Goal: Task Accomplishment & Management: Manage account settings

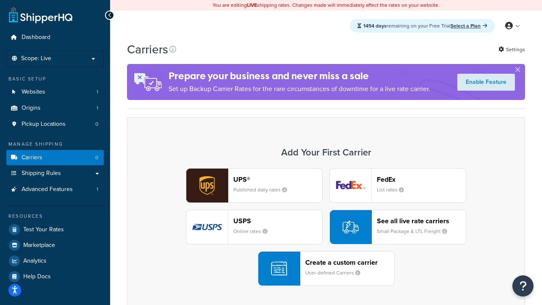
click at [326, 227] on div "UPS® Published daily rates FedEx List rates USPS Online rates See all live rate…" at bounding box center [326, 227] width 380 height 118
click at [421, 179] on header "FedEx" at bounding box center [421, 179] width 89 height 8
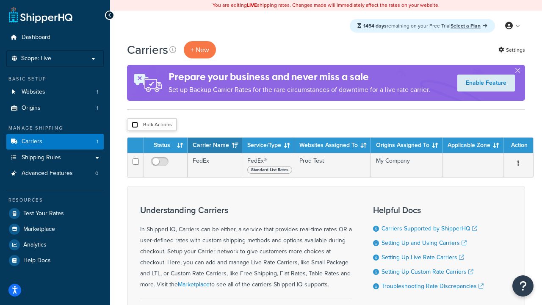
click at [135, 125] on input "checkbox" at bounding box center [135, 124] width 6 height 6
checkbox input "true"
click at [0, 0] on button "Delete" at bounding box center [0, 0] width 0 height 0
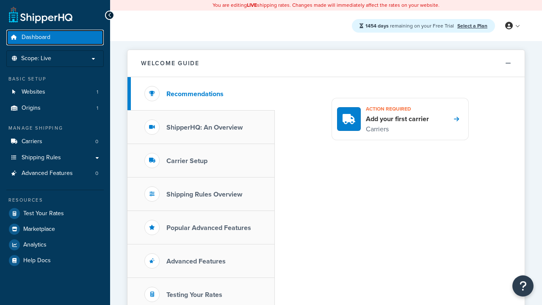
click at [36, 37] on span "Dashboard" at bounding box center [36, 37] width 29 height 7
click at [512, 26] on icon at bounding box center [509, 26] width 8 height 8
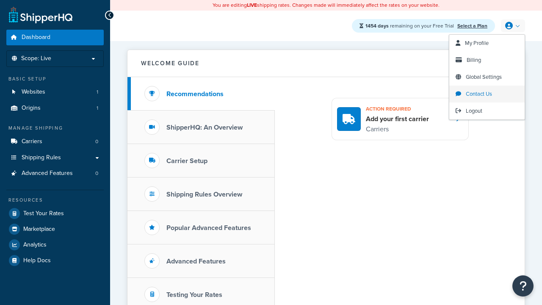
click at [487, 94] on span "Contact Us" at bounding box center [479, 94] width 26 height 8
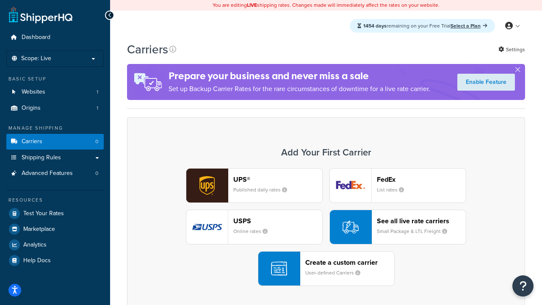
click at [326, 227] on div "UPS® Published daily rates FedEx List rates USPS Online rates See all live rate…" at bounding box center [326, 227] width 380 height 118
click at [421, 179] on header "FedEx" at bounding box center [421, 179] width 89 height 8
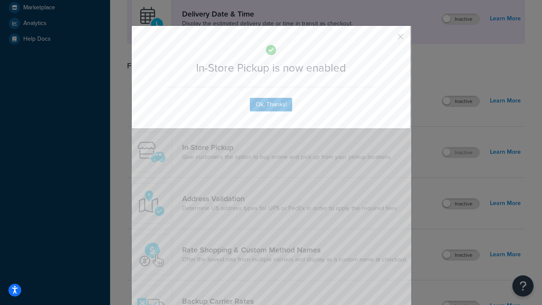
scroll to position [237, 0]
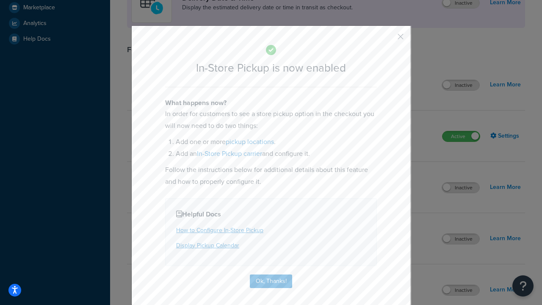
click at [388, 39] on button "button" at bounding box center [388, 40] width 2 height 2
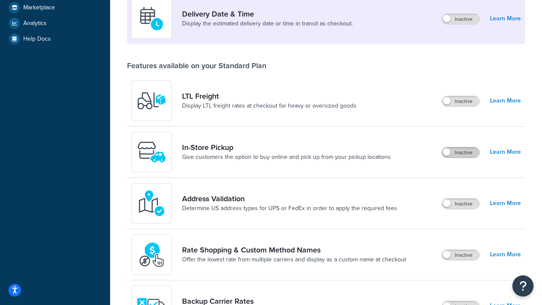
scroll to position [205, 0]
